Goal: Navigation & Orientation: Find specific page/section

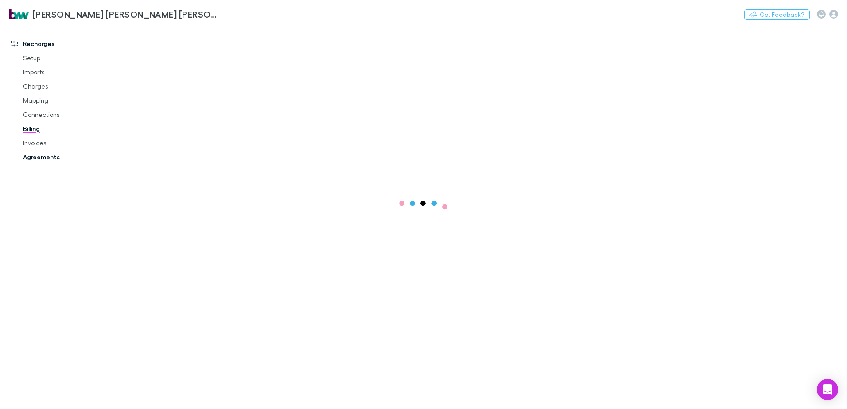
click at [49, 156] on link "Agreements" at bounding box center [66, 157] width 105 height 14
